Goal: Information Seeking & Learning: Understand process/instructions

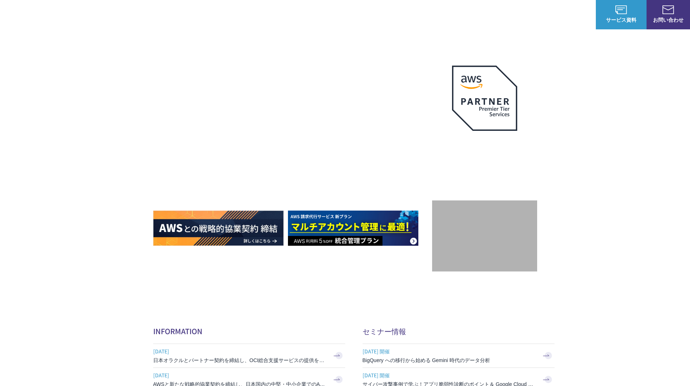
click at [193, 74] on link "8%割引 / 10%割引 / 個別割引プラン" at bounding box center [200, 72] width 82 height 7
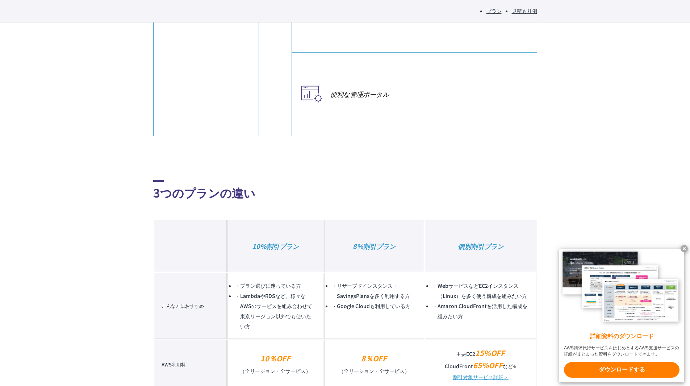
scroll to position [507, 0]
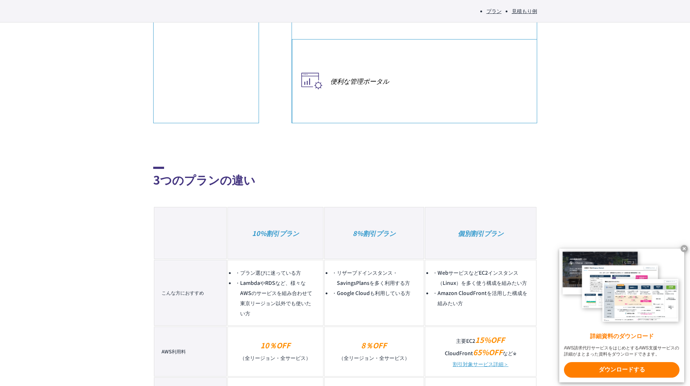
drag, startPoint x: 267, startPoint y: 262, endPoint x: 287, endPoint y: 263, distance: 19.7
drag, startPoint x: 283, startPoint y: 262, endPoint x: 256, endPoint y: 262, distance: 27.2
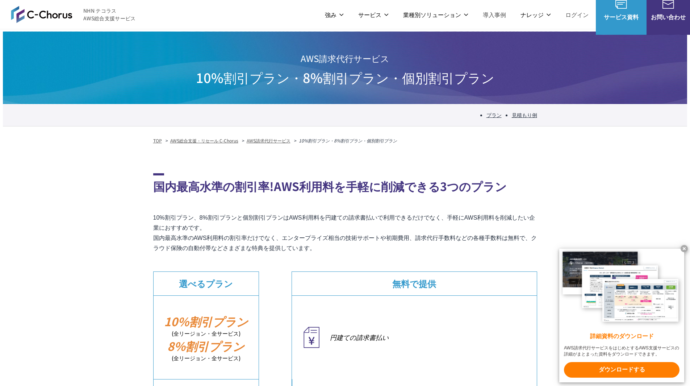
scroll to position [0, 0]
